Goal: Transaction & Acquisition: Download file/media

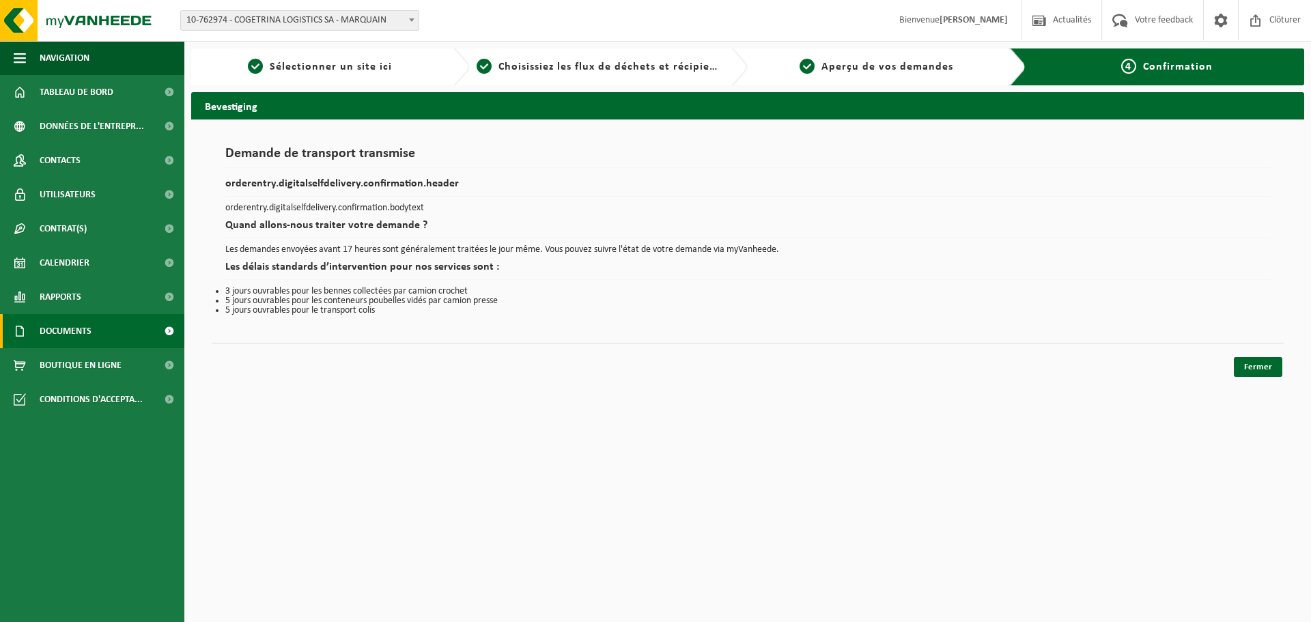
click at [46, 332] on span "Documents" at bounding box center [66, 331] width 52 height 34
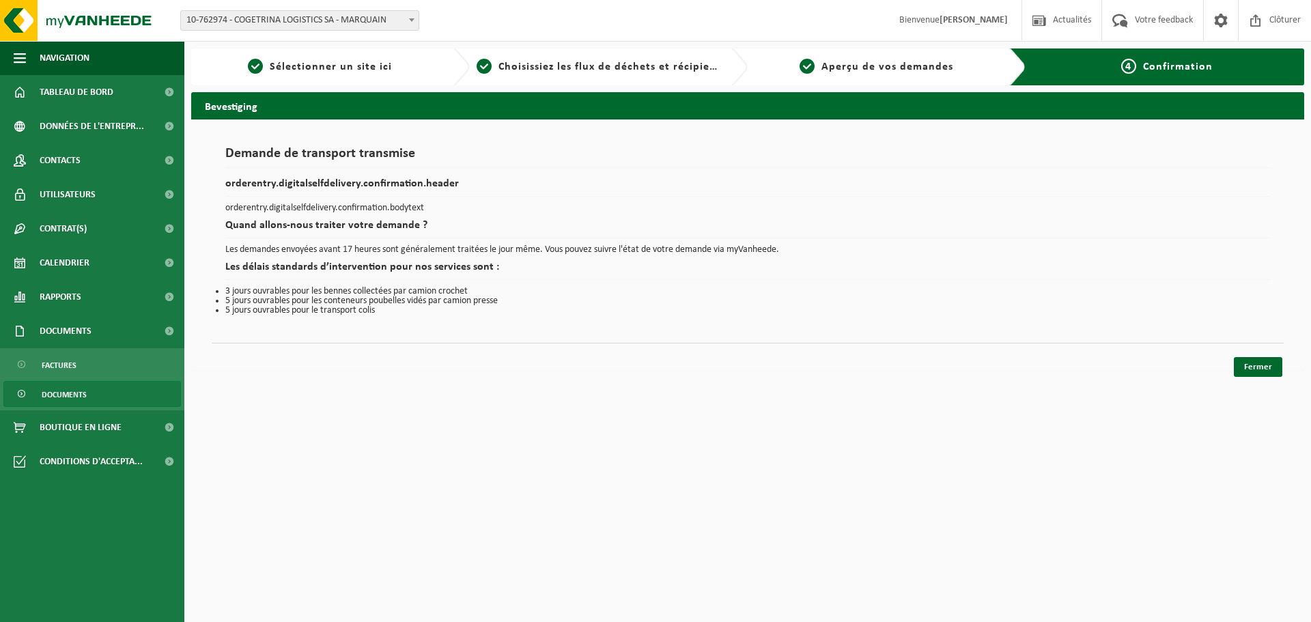
click at [61, 391] on span "Documents" at bounding box center [64, 395] width 45 height 26
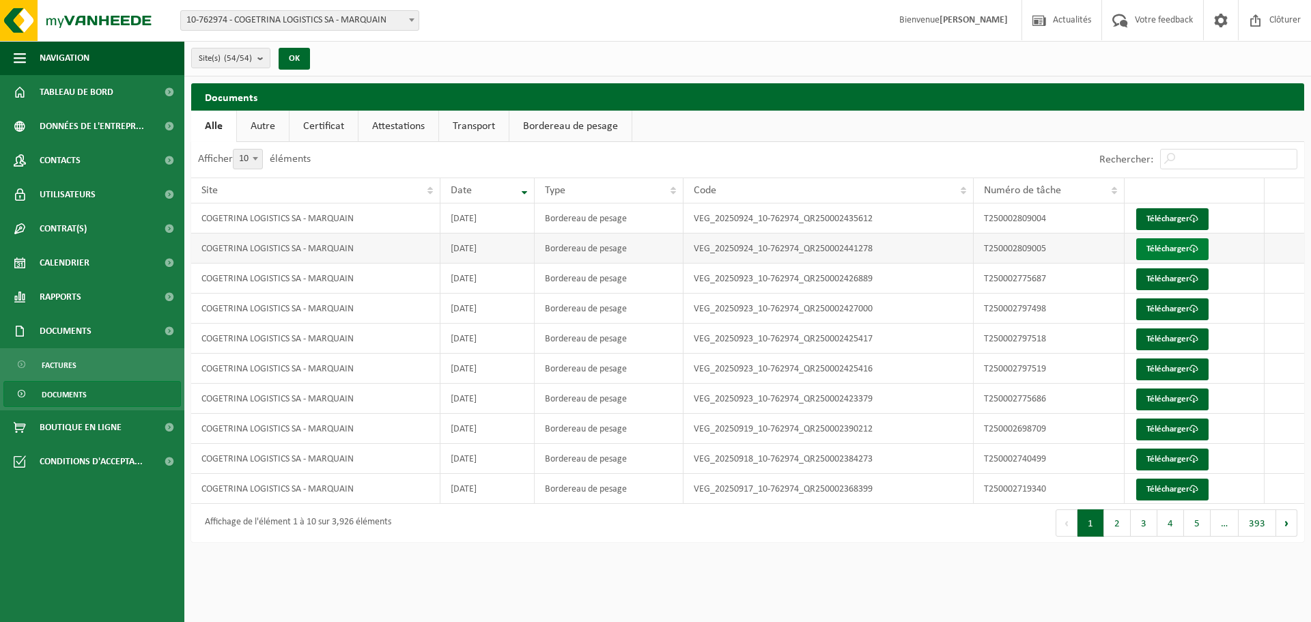
click at [1145, 245] on link "Télécharger" at bounding box center [1172, 249] width 72 height 22
drag, startPoint x: 391, startPoint y: 155, endPoint x: 438, endPoint y: 161, distance: 46.8
click at [391, 155] on div "Afficher 10 25 50 100 10 éléments" at bounding box center [469, 160] width 557 height 36
click at [1171, 212] on link "Télécharger" at bounding box center [1172, 219] width 72 height 22
